Goal: Task Accomplishment & Management: Complete application form

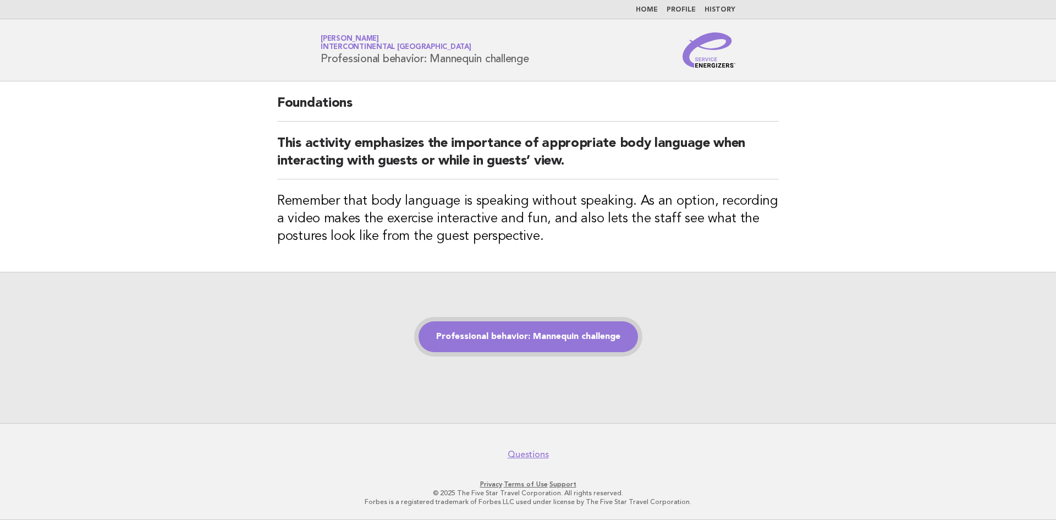
click at [482, 345] on link "Professional behavior: Mannequin challenge" at bounding box center [529, 336] width 220 height 31
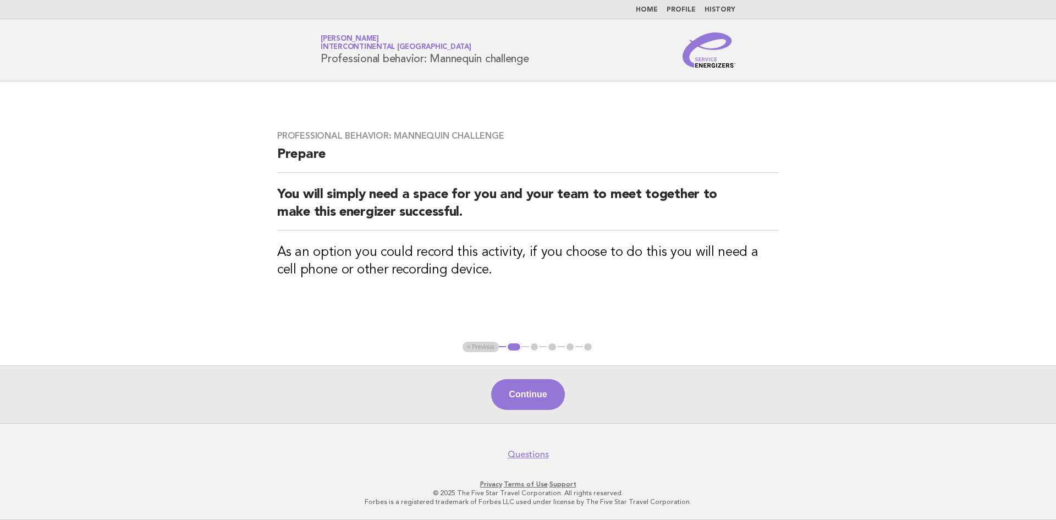
click at [482, 345] on ul "< Previous 1 2 3 4 5" at bounding box center [528, 347] width 131 height 11
click at [508, 399] on button "Continue" at bounding box center [527, 394] width 73 height 31
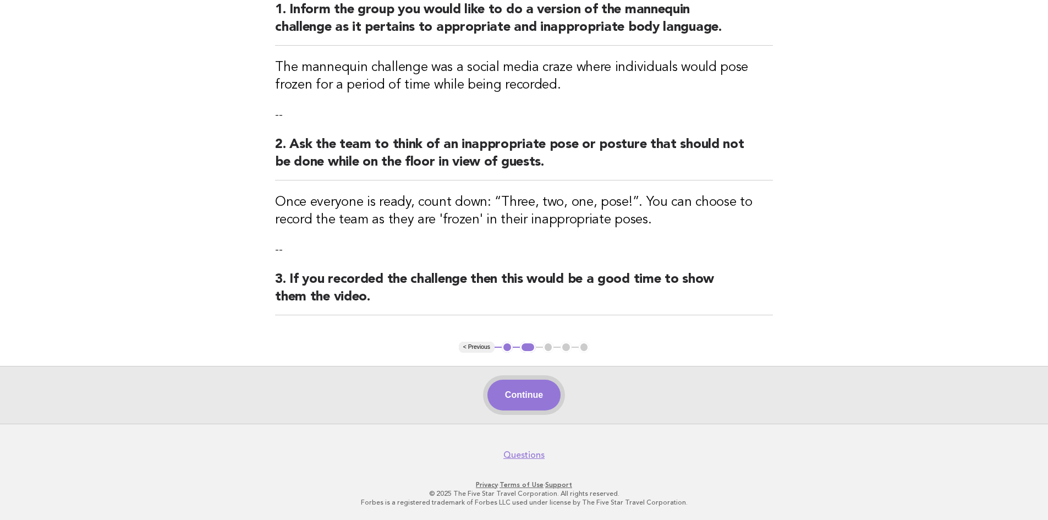
click at [538, 393] on button "Continue" at bounding box center [524, 395] width 73 height 31
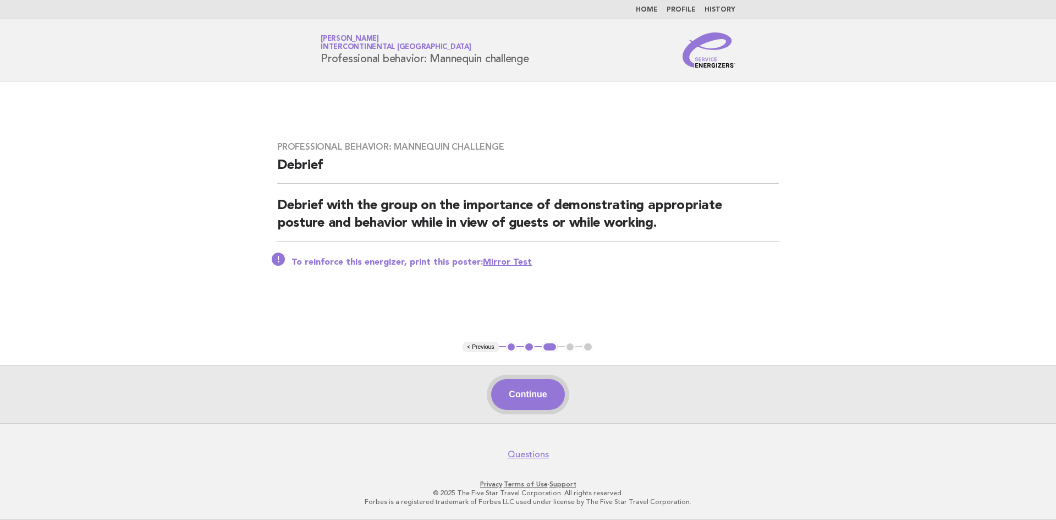
click at [531, 400] on button "Continue" at bounding box center [527, 394] width 73 height 31
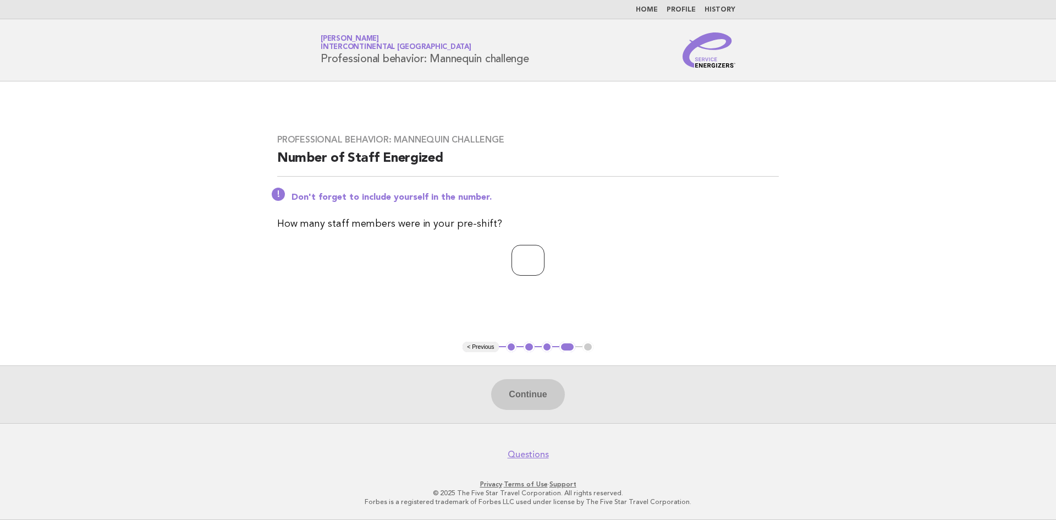
type input "*"
click at [545, 256] on input "*" at bounding box center [528, 260] width 33 height 31
click at [525, 402] on button "Continue" at bounding box center [527, 394] width 73 height 31
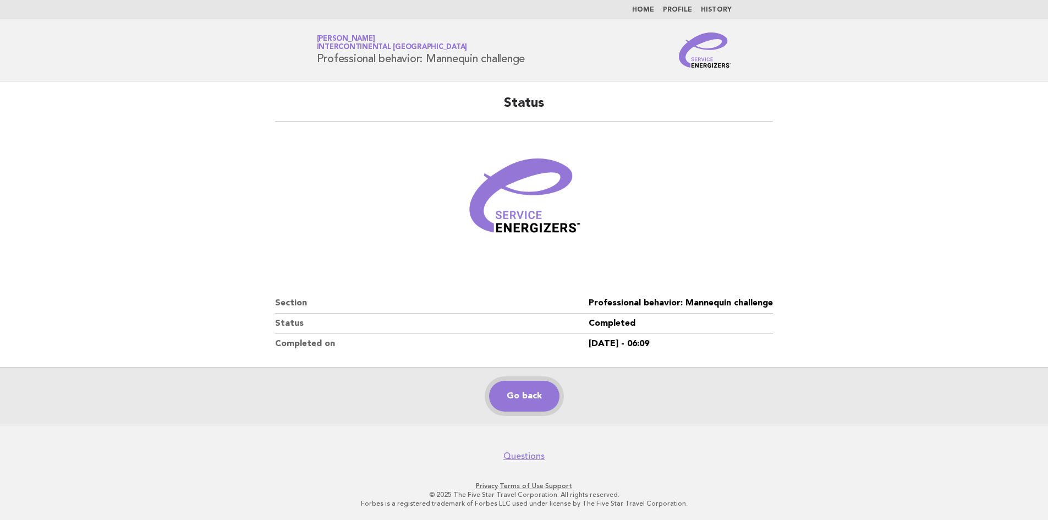
click at [535, 401] on link "Go back" at bounding box center [524, 396] width 70 height 31
